Goal: Communication & Community: Answer question/provide support

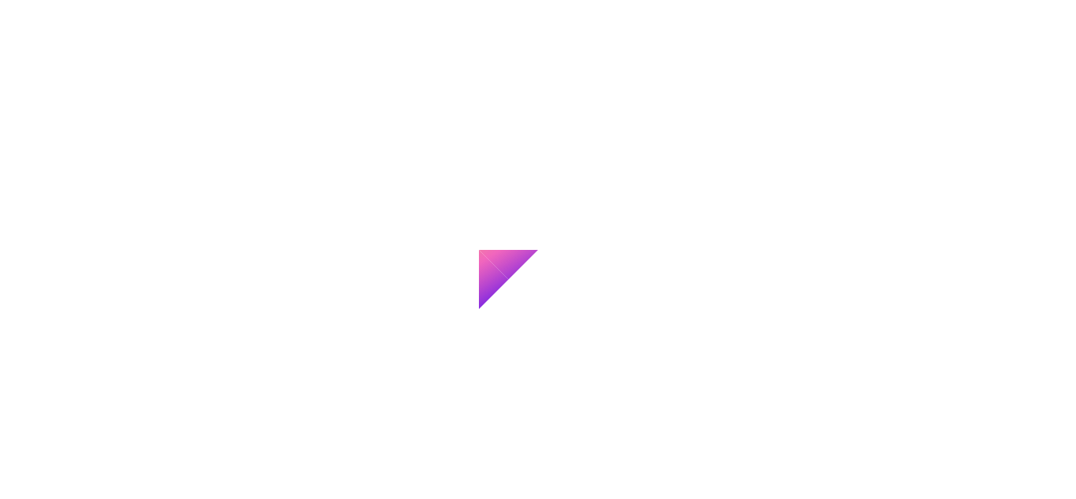
click at [493, 76] on div at bounding box center [538, 249] width 1076 height 499
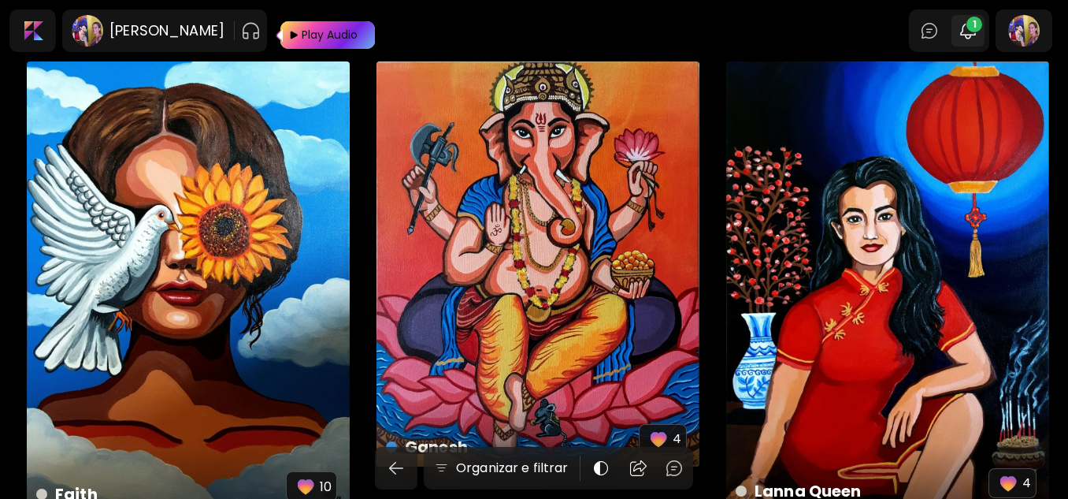
click at [975, 37] on img "button" at bounding box center [968, 30] width 19 height 19
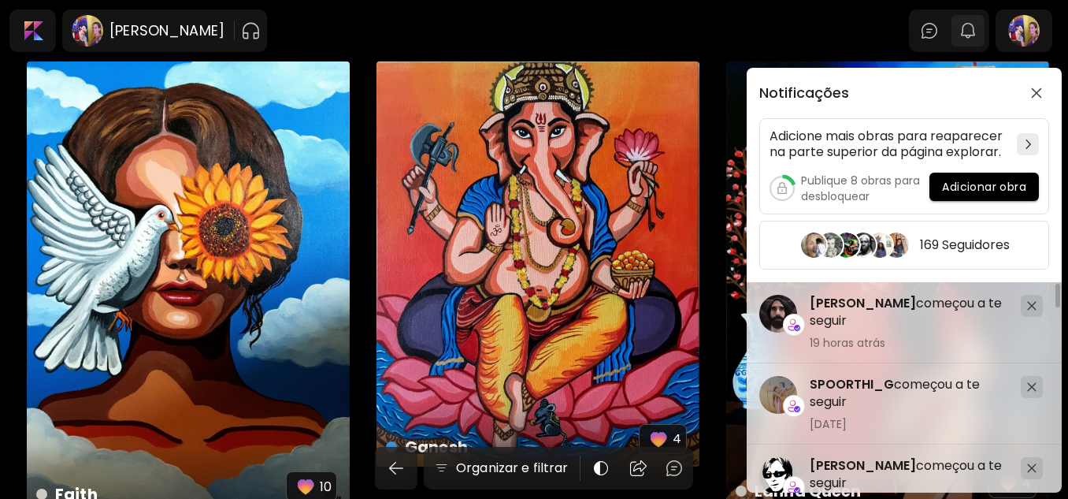
click at [975, 37] on div "Notificações Adicione mais obras para reaparecer na parte superior da página ex…" at bounding box center [534, 249] width 1068 height 499
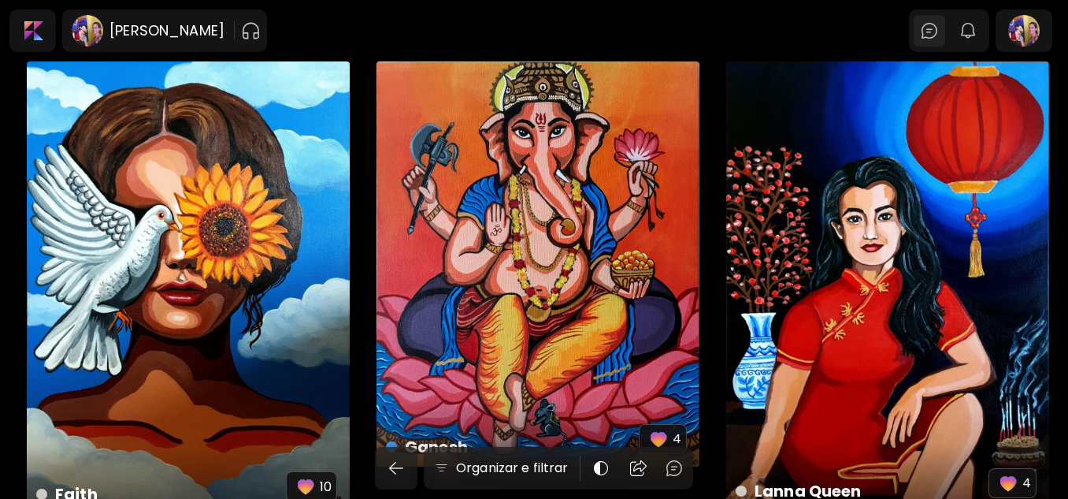
click at [939, 34] on img at bounding box center [929, 30] width 19 height 19
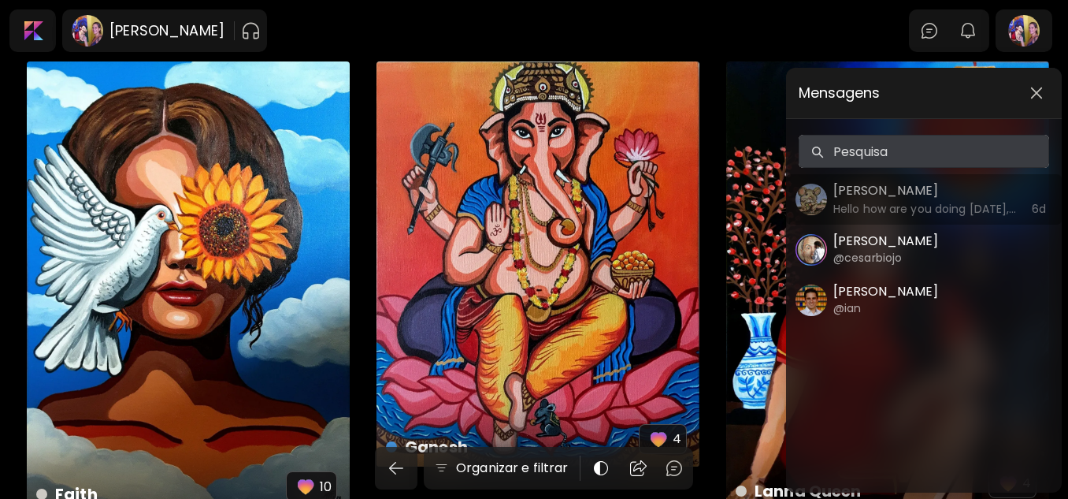
click at [883, 206] on h6 "Hello how are you doing [DATE], please I’d love to know if your works are avail…" at bounding box center [926, 208] width 184 height 17
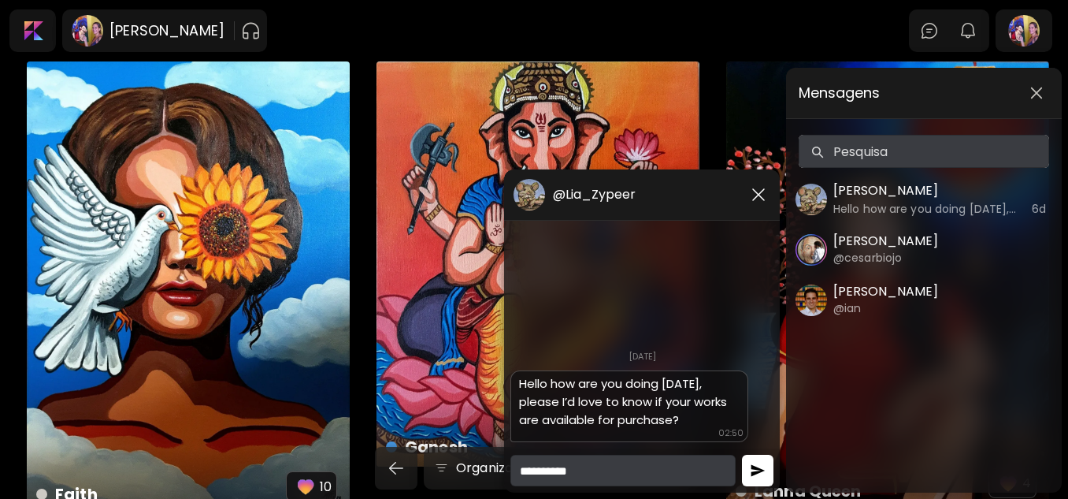
type textarea "**********"
click at [748, 471] on button "button" at bounding box center [758, 471] width 32 height 32
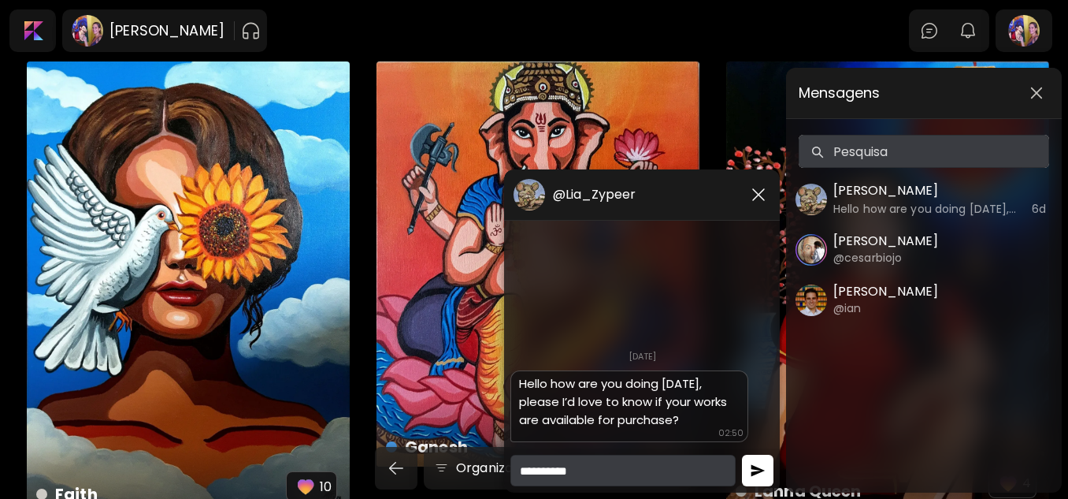
click at [748, 471] on button "button" at bounding box center [758, 471] width 32 height 32
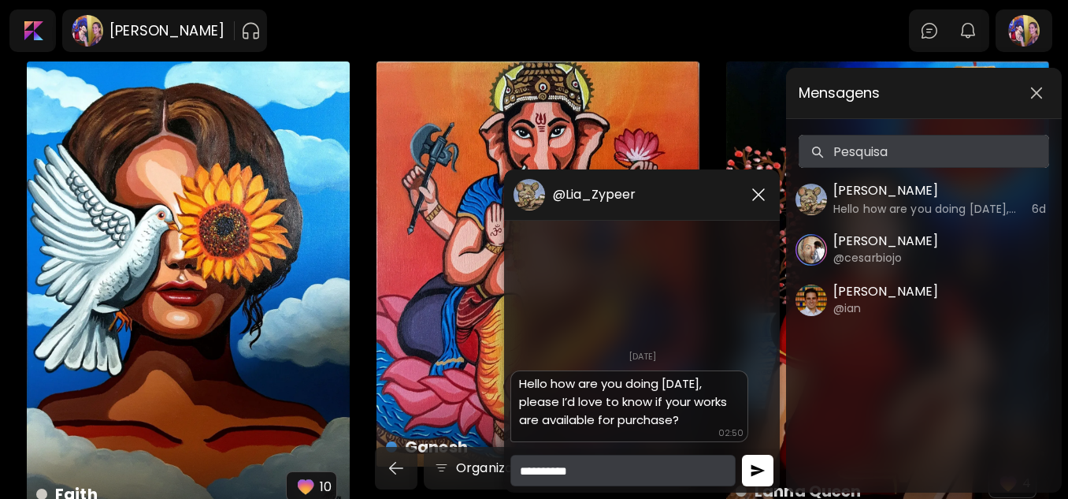
click at [748, 471] on button "button" at bounding box center [758, 471] width 32 height 32
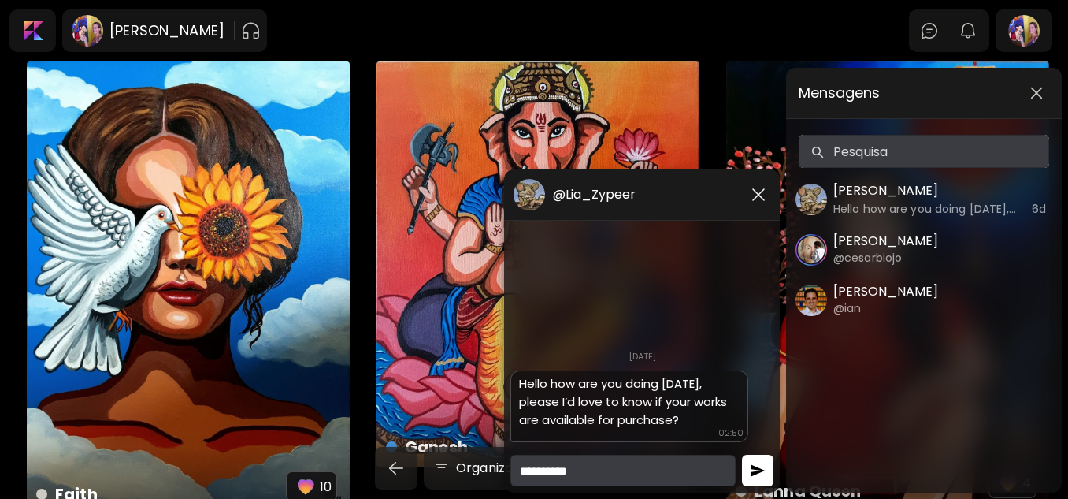
click at [748, 471] on button "button" at bounding box center [758, 471] width 32 height 32
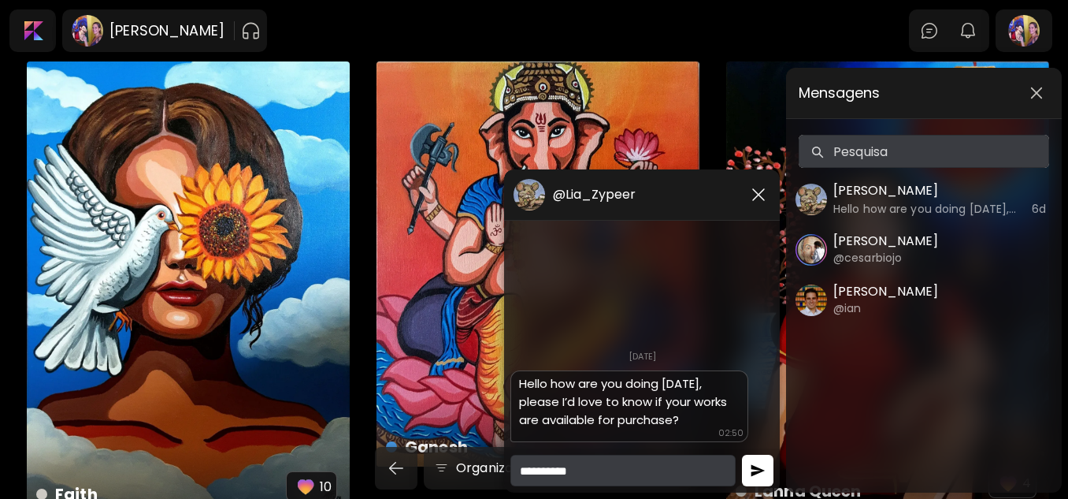
click at [748, 471] on button "button" at bounding box center [758, 471] width 32 height 32
click at [751, 467] on img "button" at bounding box center [758, 470] width 16 height 16
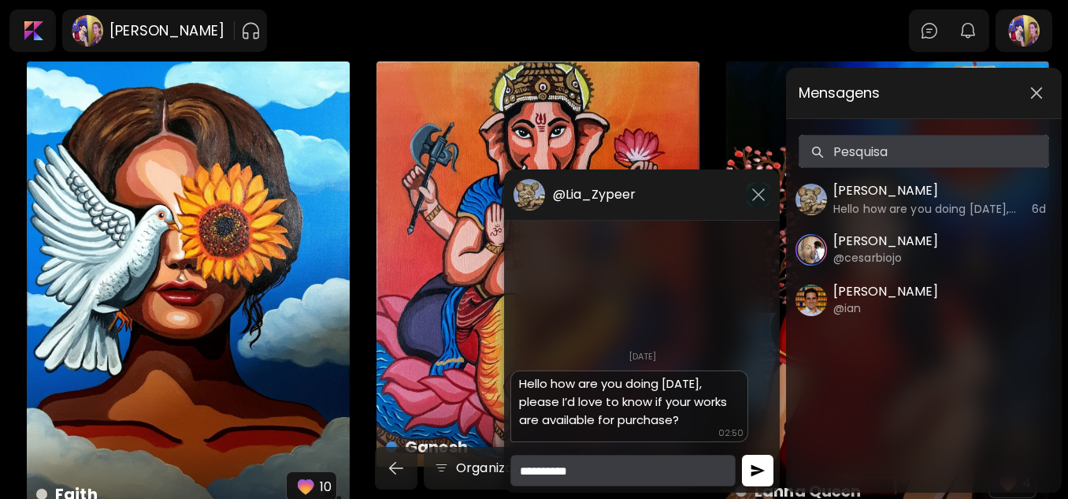
click at [759, 192] on img "button" at bounding box center [758, 194] width 19 height 19
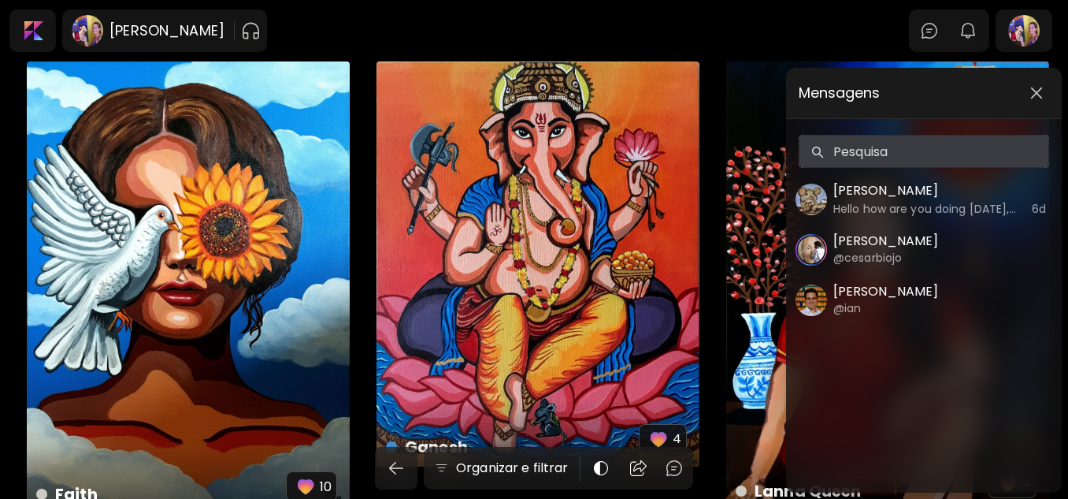
click at [1042, 92] on img "button" at bounding box center [1036, 93] width 13 height 13
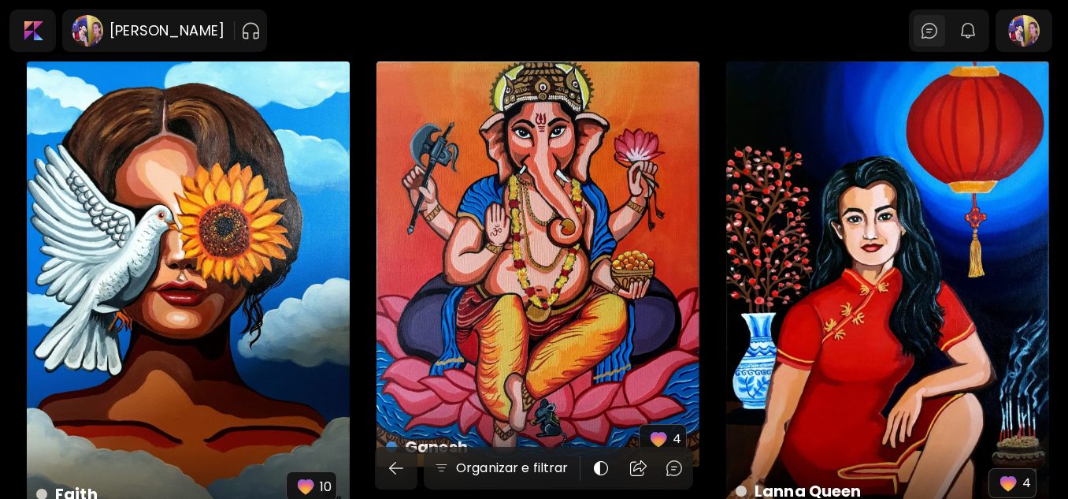
click at [945, 29] on div at bounding box center [930, 31] width 32 height 32
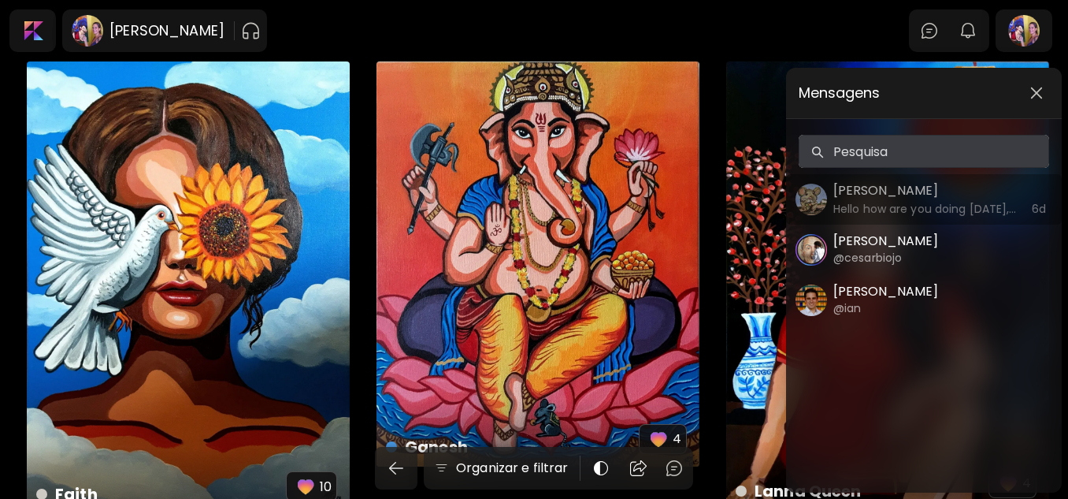
click at [873, 192] on h5 "[PERSON_NAME]" at bounding box center [926, 190] width 184 height 19
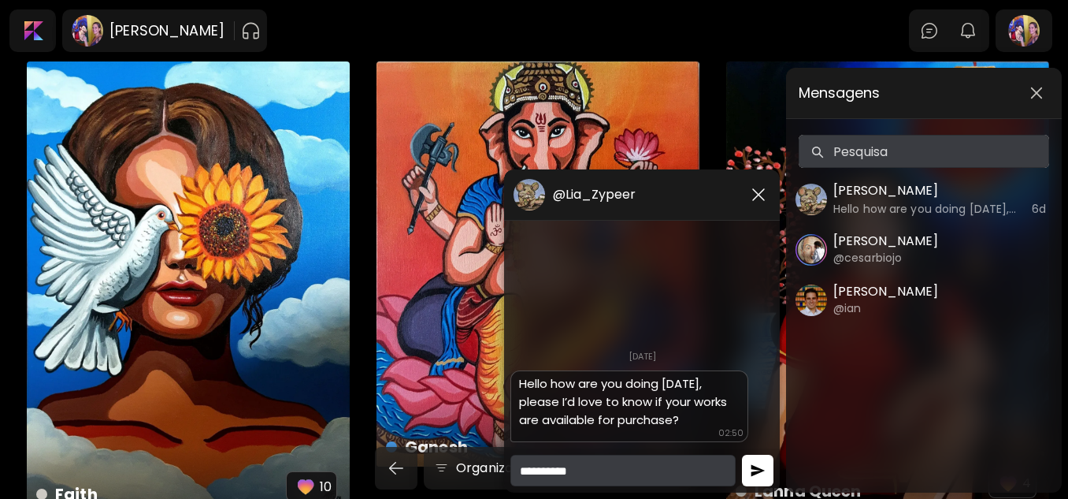
click at [759, 473] on img "button" at bounding box center [758, 470] width 16 height 16
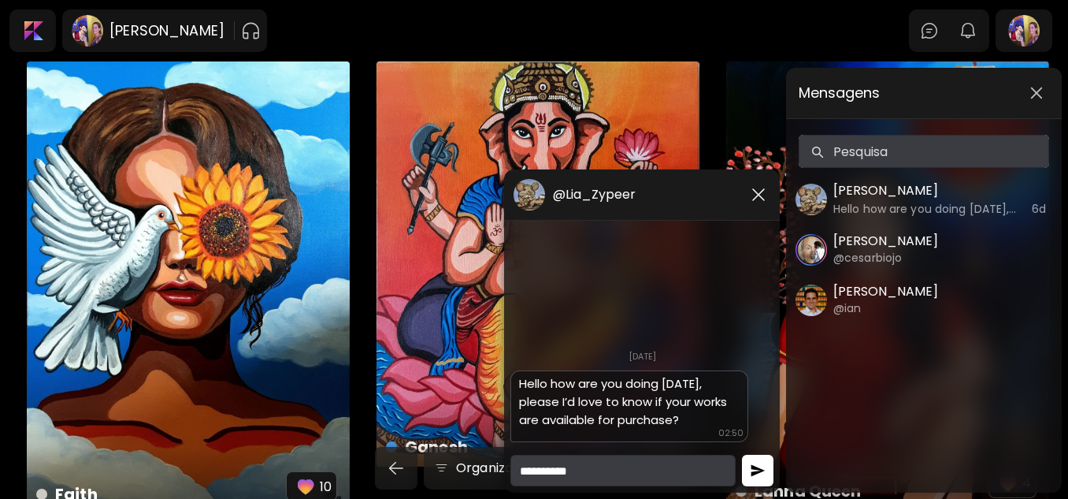
click at [759, 473] on img "button" at bounding box center [758, 470] width 16 height 16
